Goal: Task Accomplishment & Management: Manage account settings

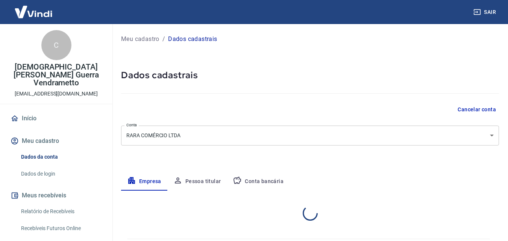
select select "PR"
select select "business"
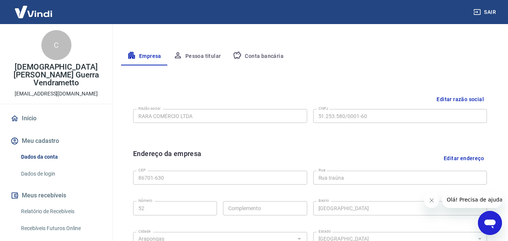
scroll to position [126, 0]
click at [258, 52] on button "Conta bancária" at bounding box center [258, 56] width 63 height 18
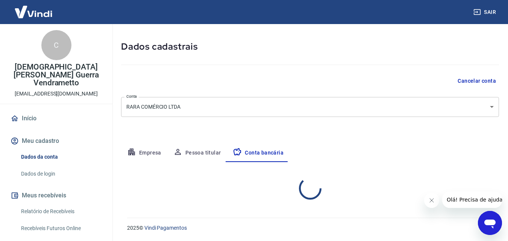
scroll to position [102, 0]
select select "1"
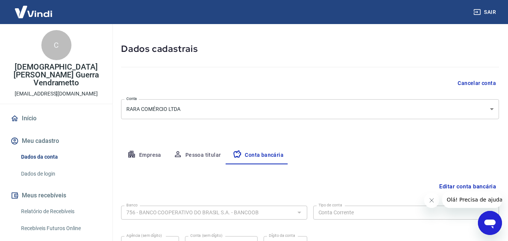
scroll to position [0, 0]
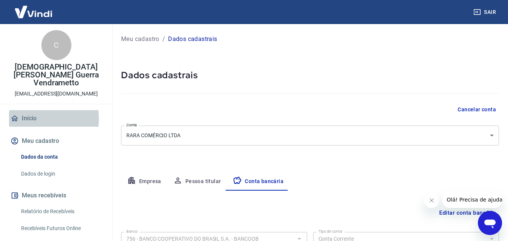
click at [32, 111] on link "Início" at bounding box center [56, 118] width 94 height 17
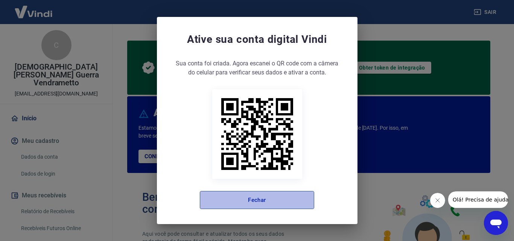
click at [234, 198] on button "Fechar" at bounding box center [257, 200] width 114 height 18
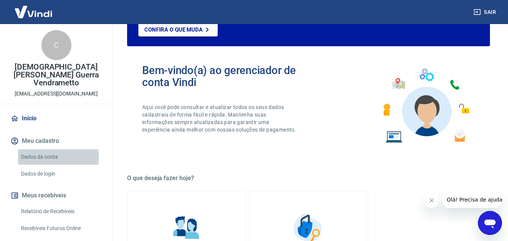
click at [51, 150] on link "Dados da conta" at bounding box center [60, 156] width 85 height 15
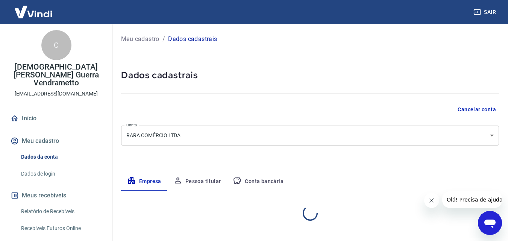
select select "PR"
select select "business"
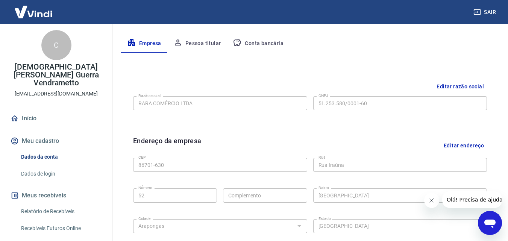
scroll to position [135, 0]
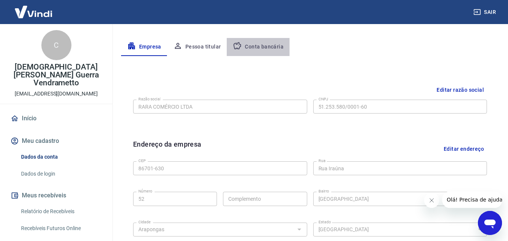
click at [258, 46] on button "Conta bancária" at bounding box center [258, 47] width 63 height 18
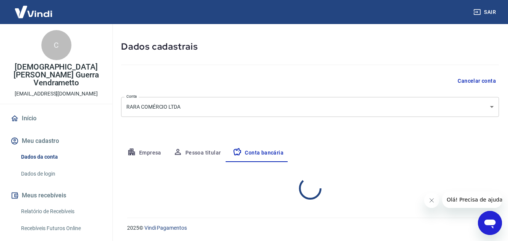
select select "1"
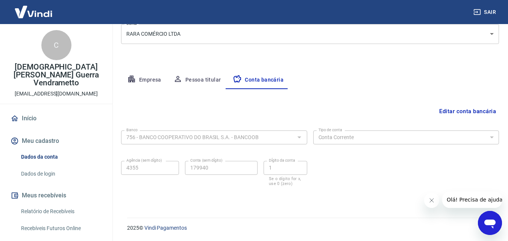
scroll to position [0, 0]
click at [225, 112] on div "Editar conta bancária" at bounding box center [310, 111] width 378 height 14
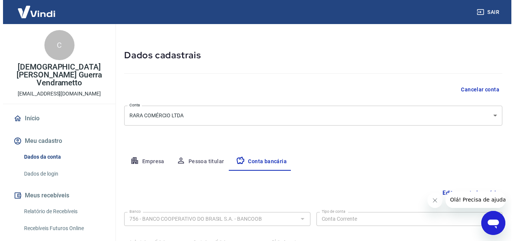
scroll to position [20, 0]
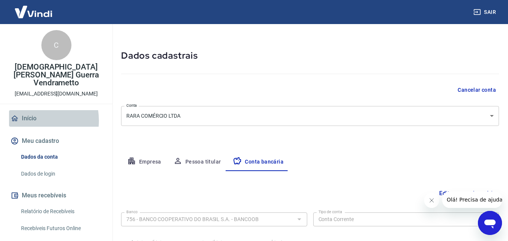
click at [26, 113] on link "Início" at bounding box center [56, 118] width 94 height 17
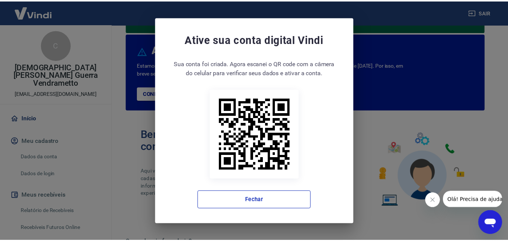
scroll to position [75, 0]
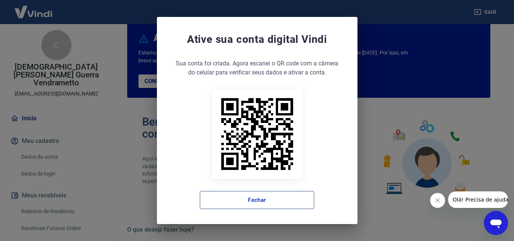
click at [224, 201] on button "Fechar" at bounding box center [257, 200] width 114 height 18
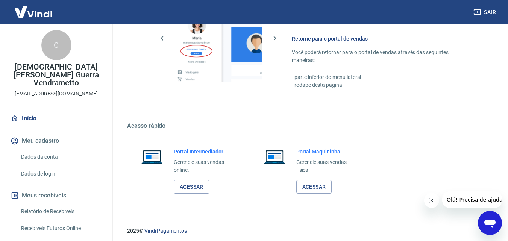
scroll to position [510, 0]
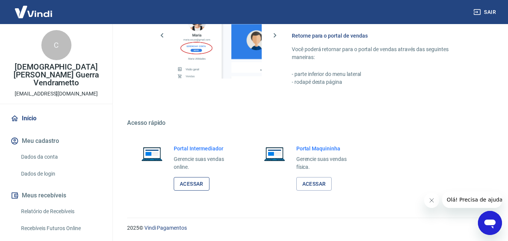
click at [196, 183] on link "Acessar" at bounding box center [192, 184] width 36 height 14
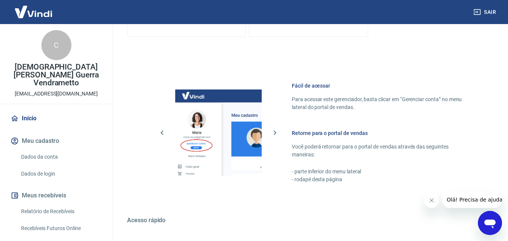
scroll to position [411, 0]
